Goal: Find specific page/section: Find specific page/section

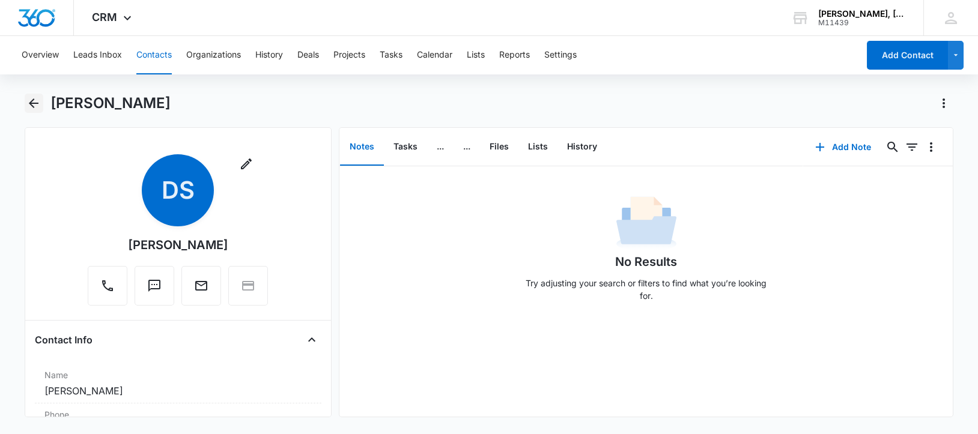
click at [33, 99] on icon "Back" at bounding box center [34, 103] width 10 height 10
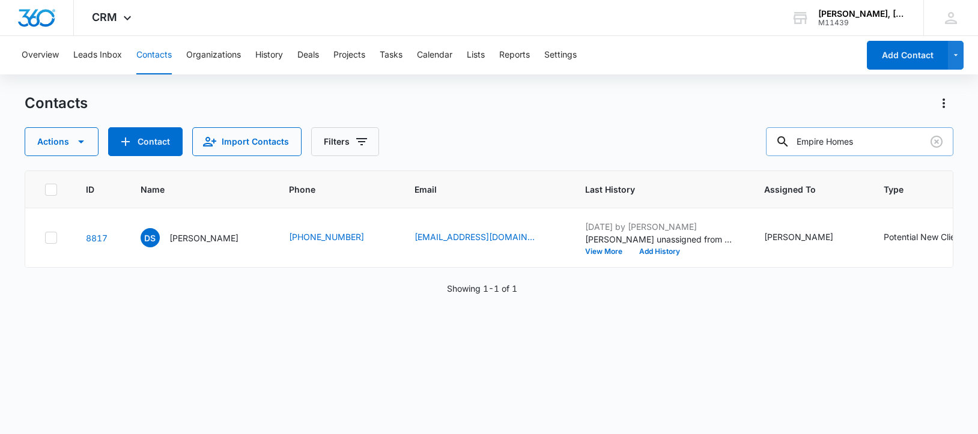
drag, startPoint x: 885, startPoint y: 145, endPoint x: 788, endPoint y: 135, distance: 97.2
click at [788, 135] on div "Empire Homes" at bounding box center [859, 141] width 187 height 29
paste input "[PERSON_NAME]"
type input "[PERSON_NAME]"
click at [178, 244] on p "[PERSON_NAME]" at bounding box center [203, 238] width 69 height 13
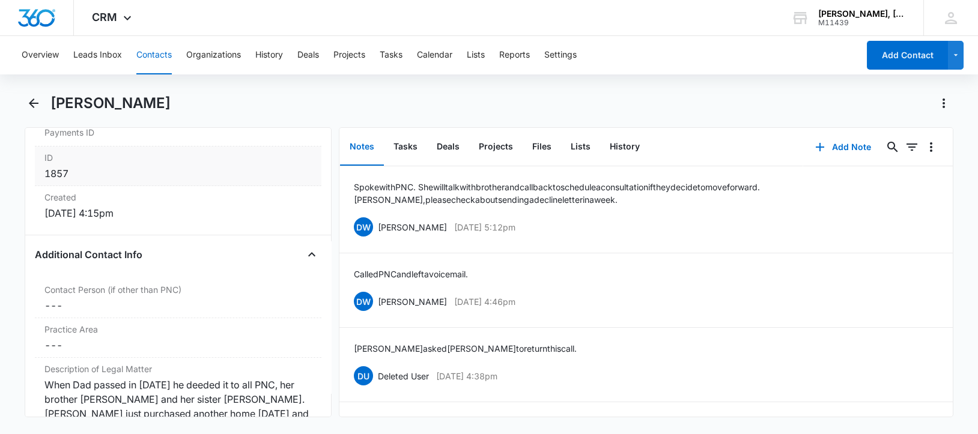
scroll to position [825, 0]
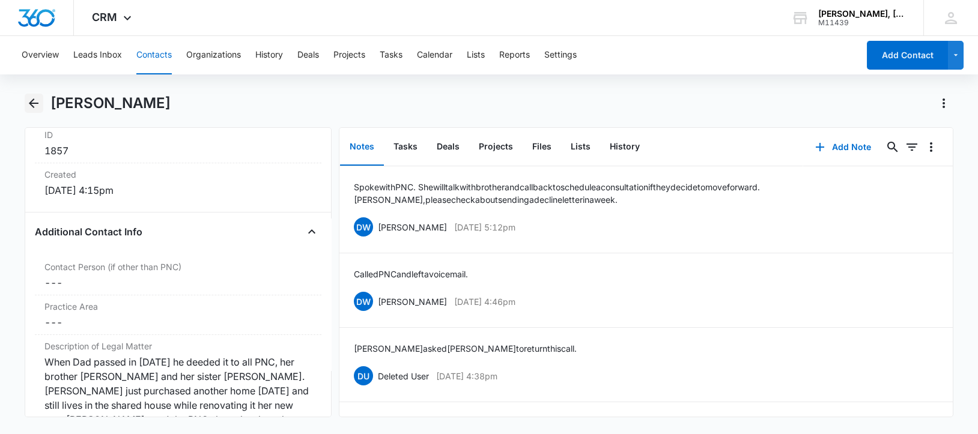
click at [31, 101] on icon "Back" at bounding box center [34, 103] width 10 height 10
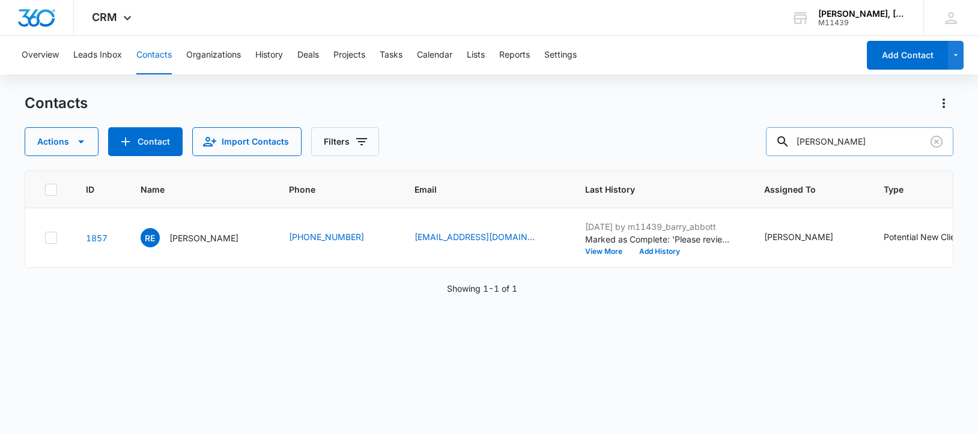
click at [825, 141] on input "[PERSON_NAME]" at bounding box center [859, 141] width 187 height 29
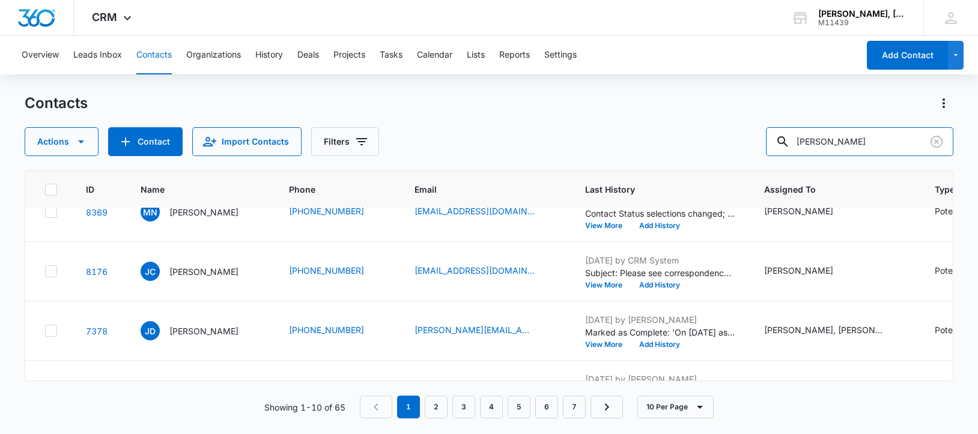
scroll to position [225, 0]
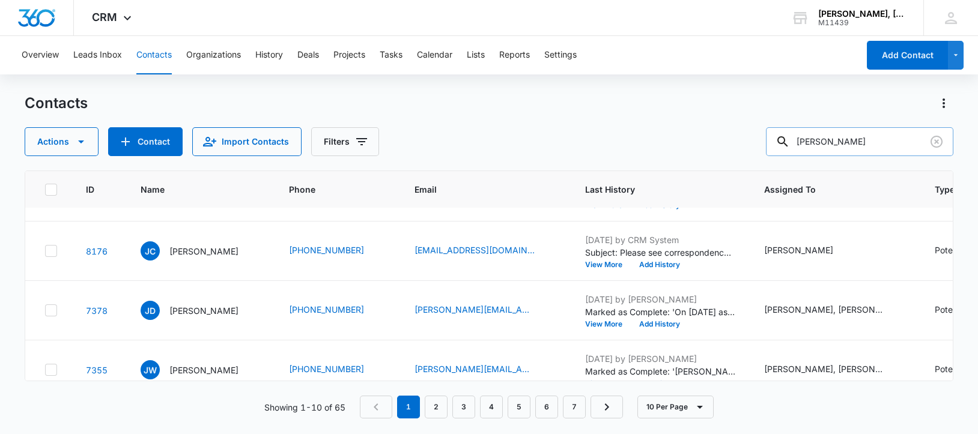
click at [819, 141] on input "[PERSON_NAME]" at bounding box center [859, 141] width 187 height 29
click at [820, 141] on input "[PERSON_NAME]" at bounding box center [859, 141] width 187 height 29
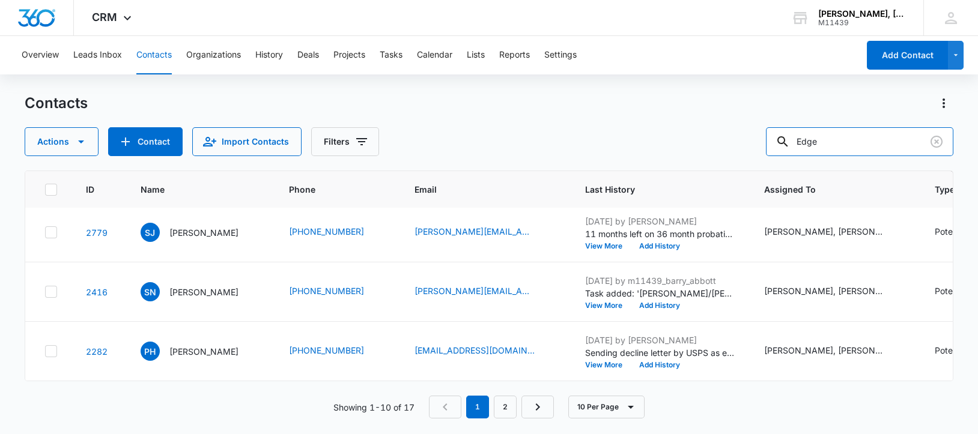
scroll to position [609, 0]
click at [828, 142] on input "Edge" at bounding box center [859, 141] width 187 height 29
paste input "[PERSON_NAME] Construction"
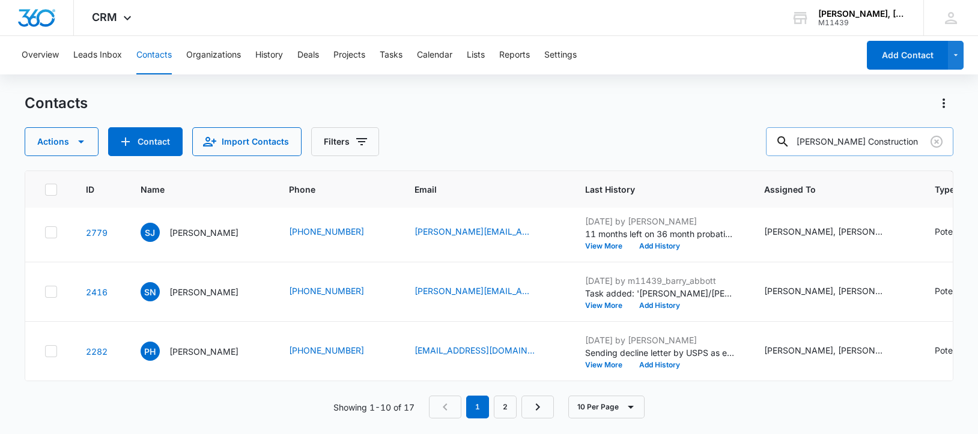
type input "[PERSON_NAME] Construction"
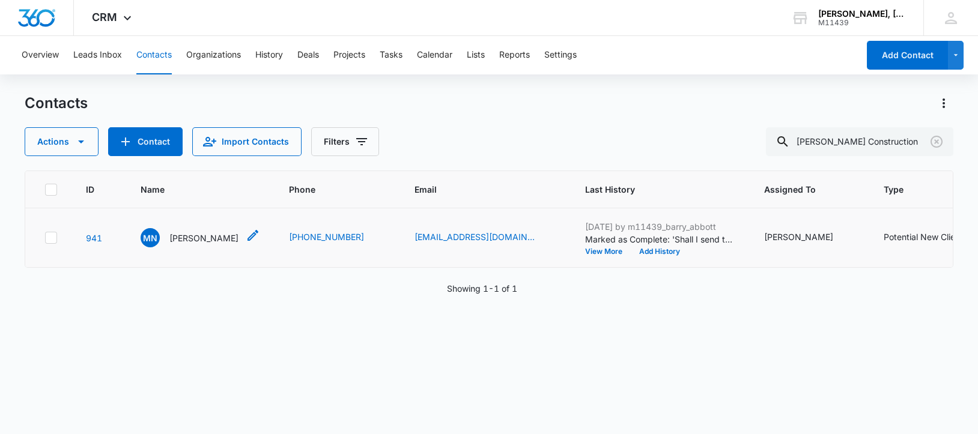
scroll to position [0, 0]
click at [180, 237] on p "[PERSON_NAME]" at bounding box center [203, 238] width 69 height 13
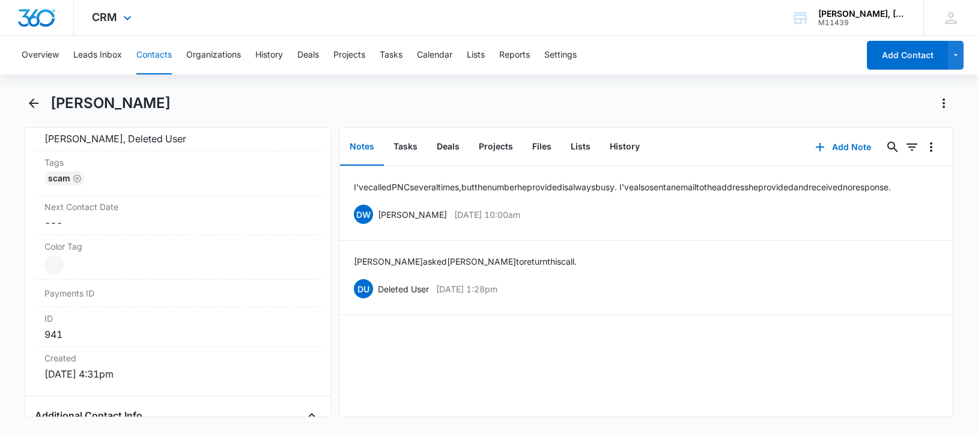
scroll to position [630, 0]
